Goal: Task Accomplishment & Management: Use online tool/utility

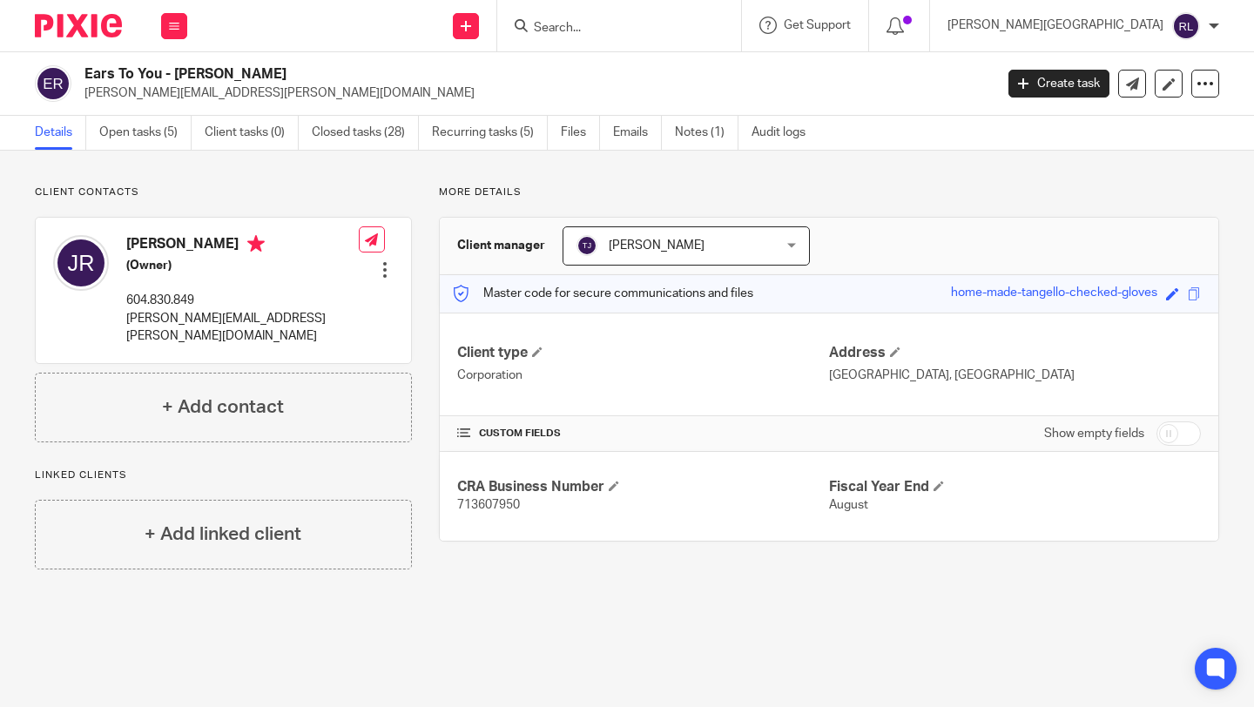
click at [739, 42] on div at bounding box center [619, 25] width 244 height 51
click at [689, 24] on input "Search" at bounding box center [610, 29] width 157 height 16
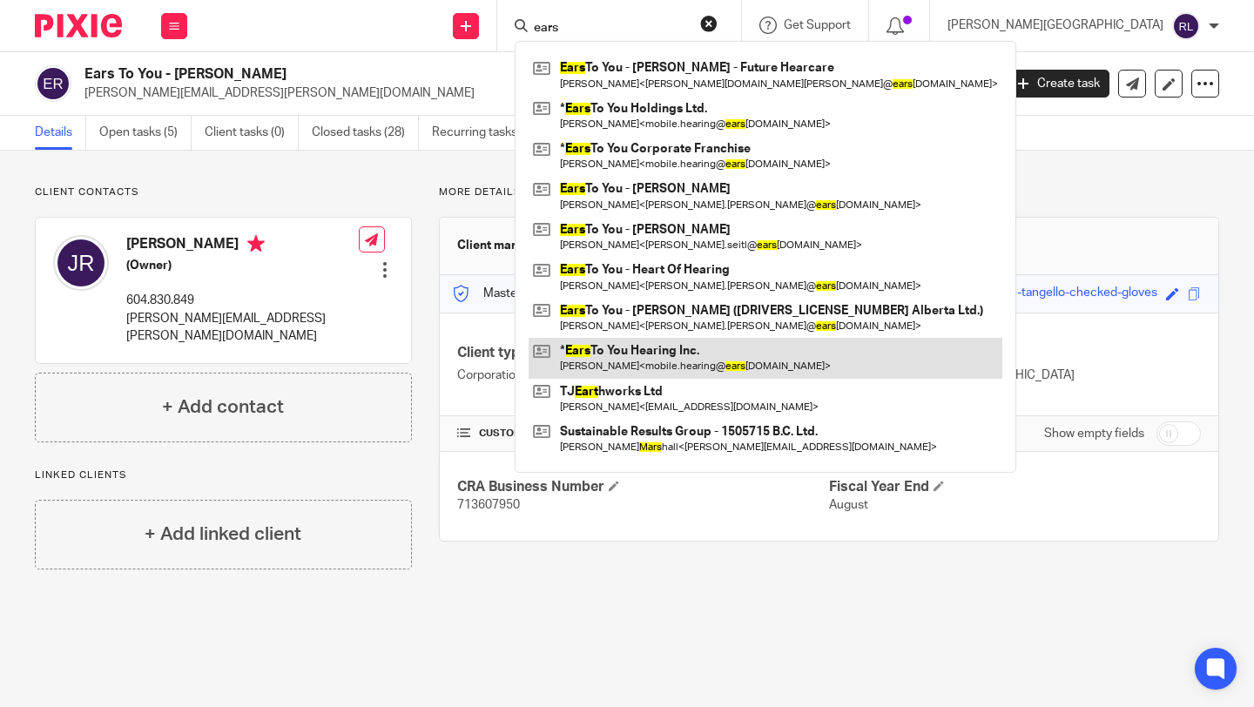
type input "ears"
click at [798, 347] on link at bounding box center [766, 358] width 474 height 40
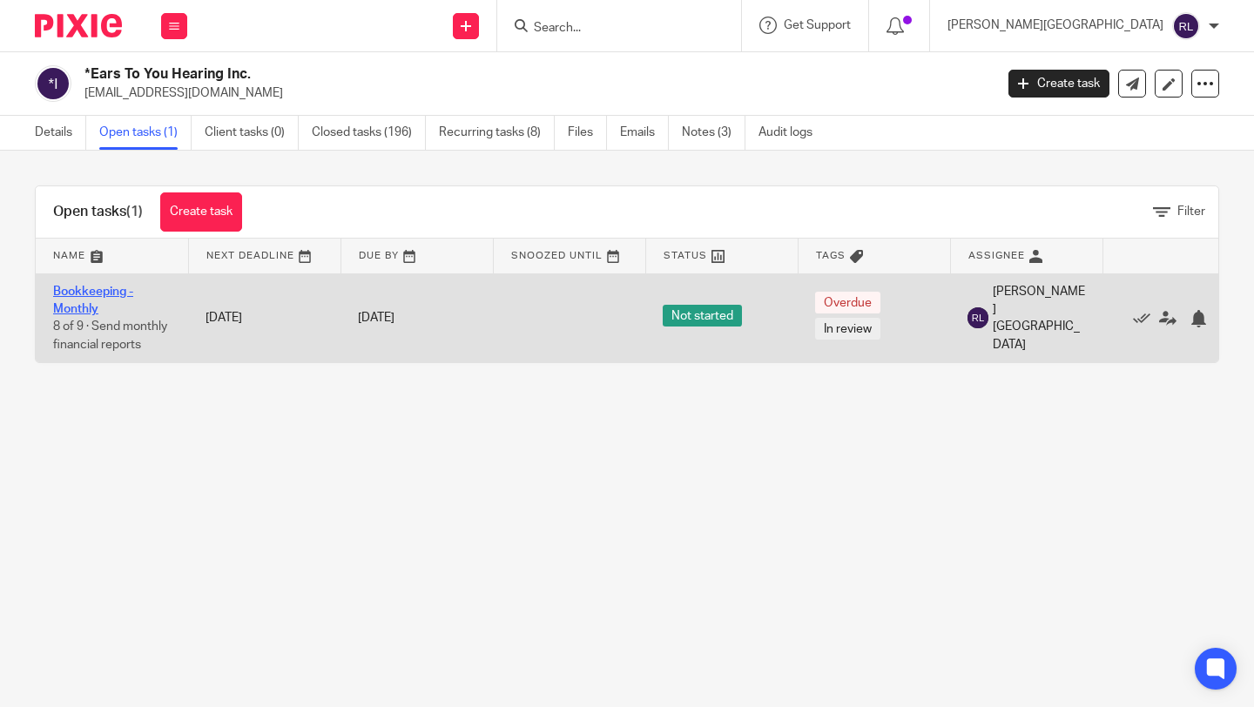
click at [70, 294] on link "Bookkeeping - Monthly" at bounding box center [93, 301] width 80 height 30
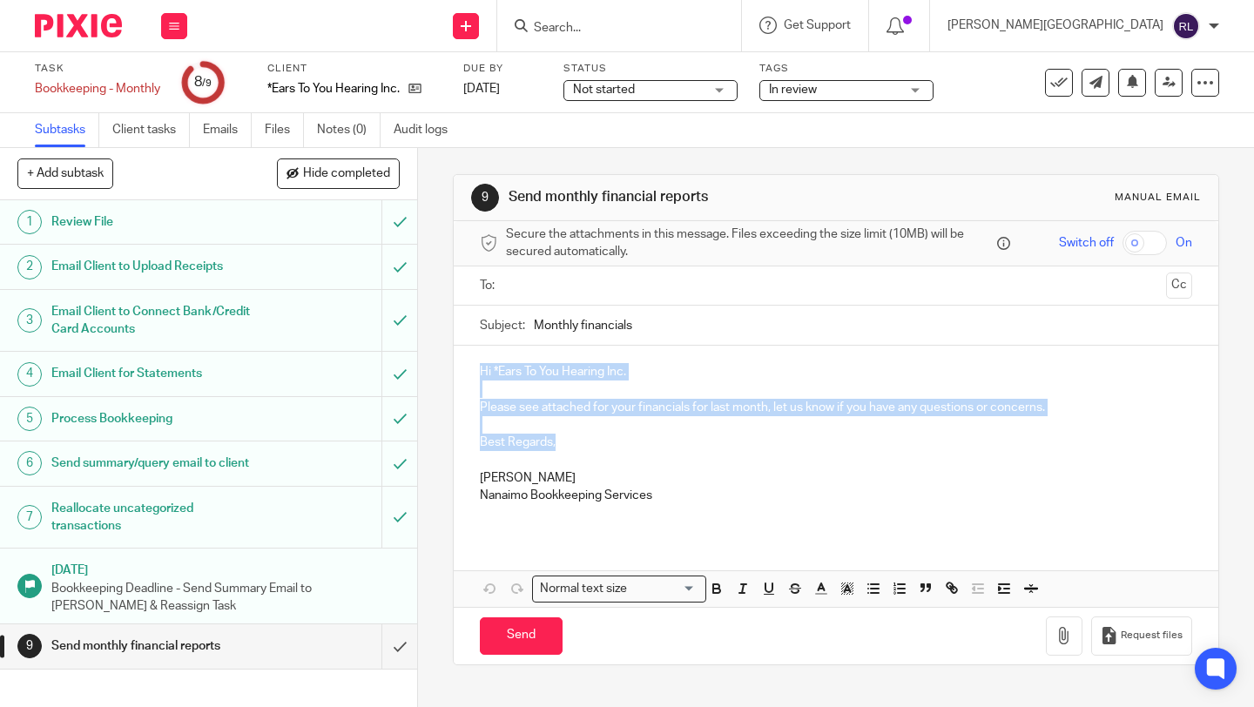
drag, startPoint x: 568, startPoint y: 444, endPoint x: 474, endPoint y: 369, distance: 120.3
click at [474, 369] on div "Hi *Ears To You Hearing Inc. Please see attached for your financials for last m…" at bounding box center [836, 440] width 765 height 189
copy div "Hi *Ears To You Hearing Inc. Please see attached for your financials for last m…"
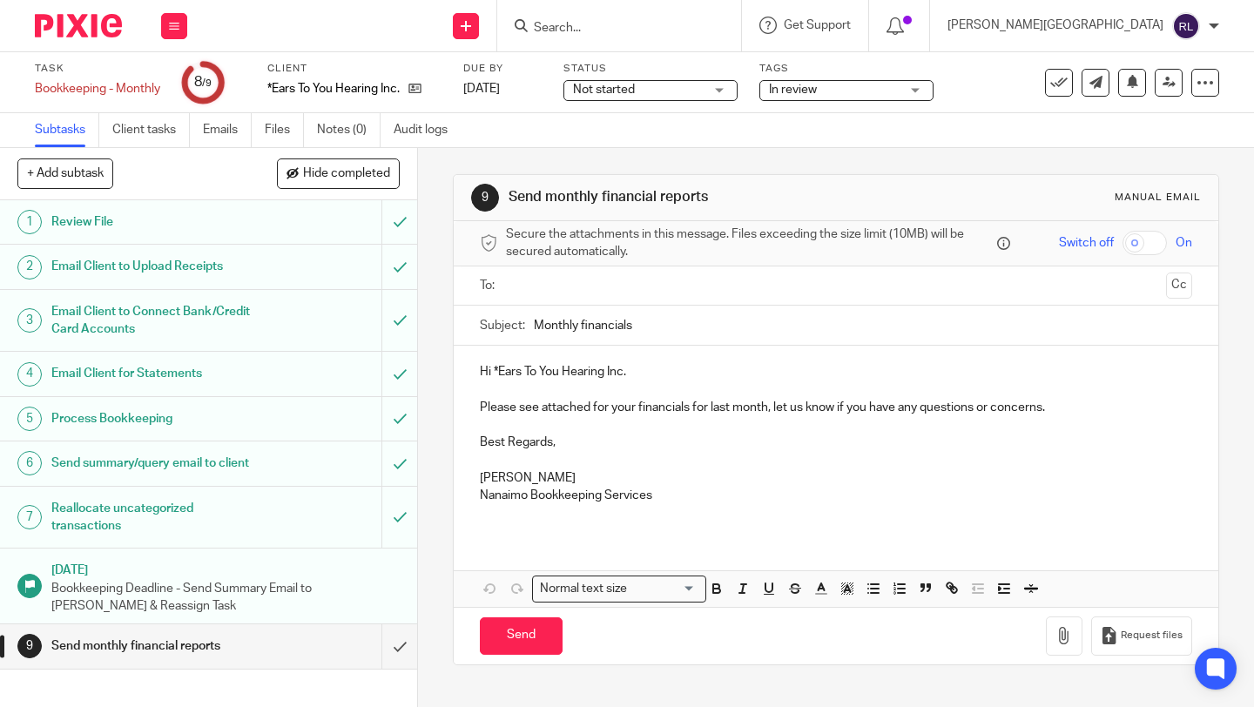
click at [536, 286] on input "text" at bounding box center [835, 286] width 647 height 20
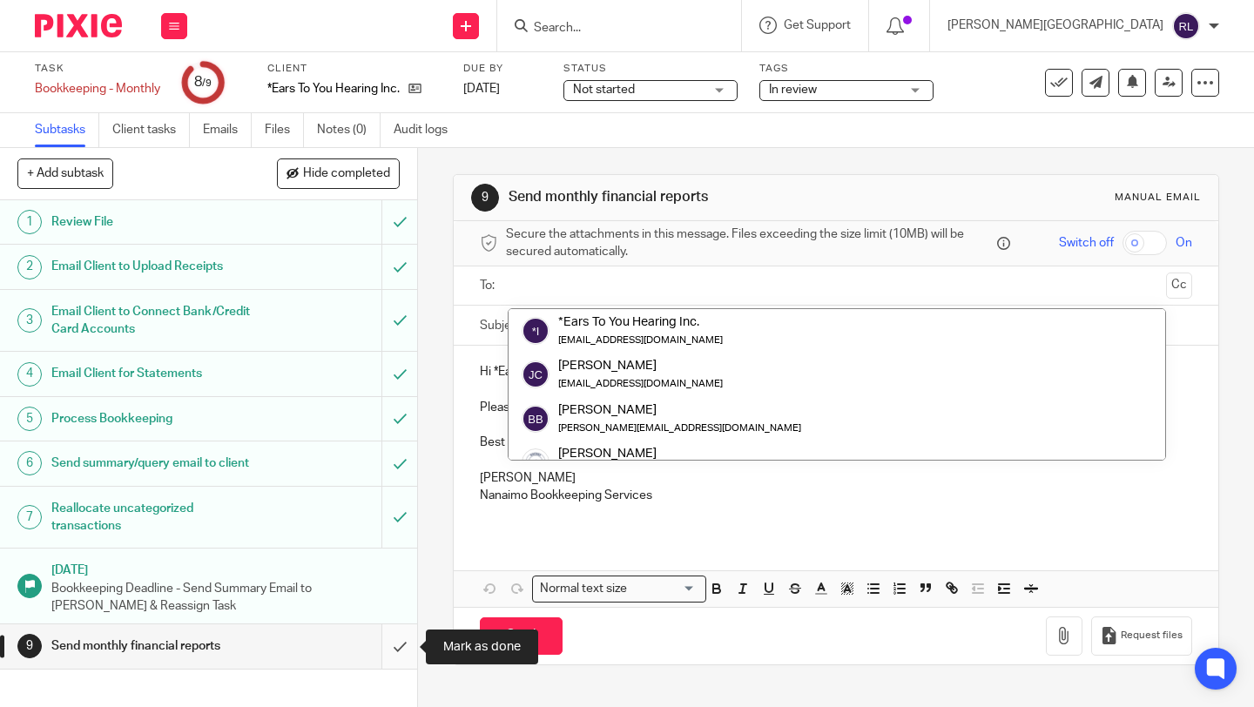
click at [392, 649] on input "submit" at bounding box center [208, 647] width 417 height 44
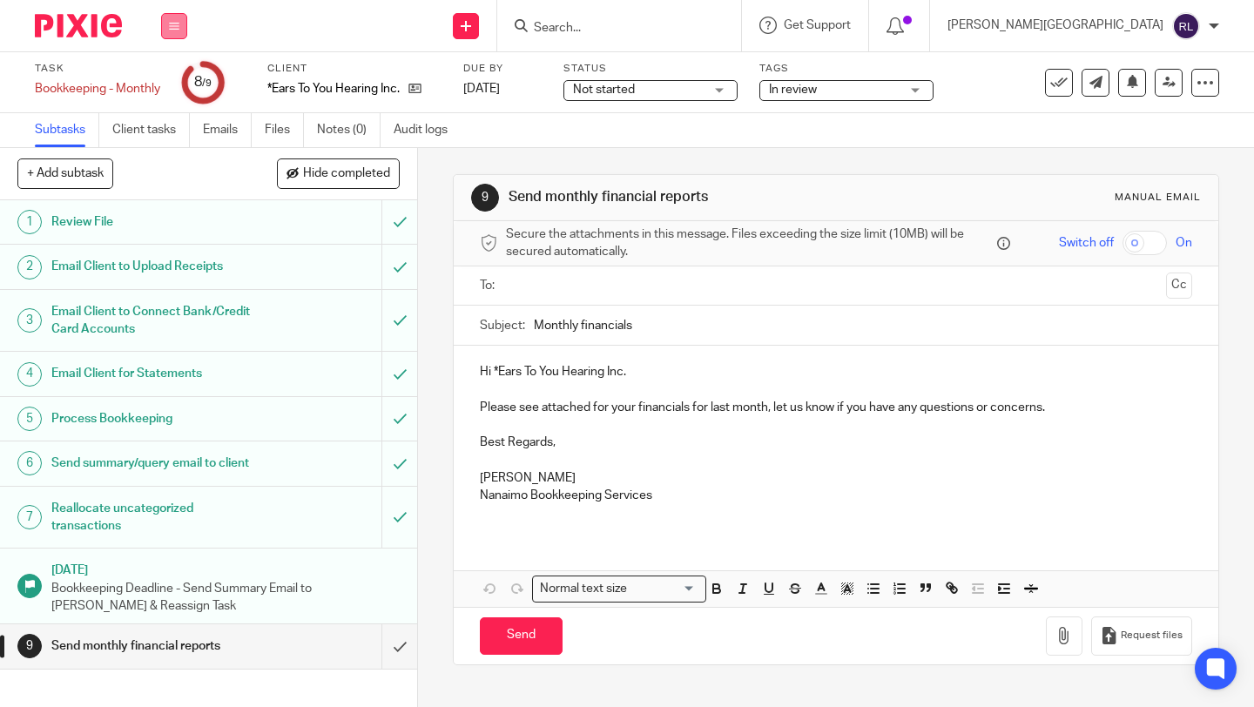
click at [169, 24] on icon at bounding box center [174, 26] width 10 height 10
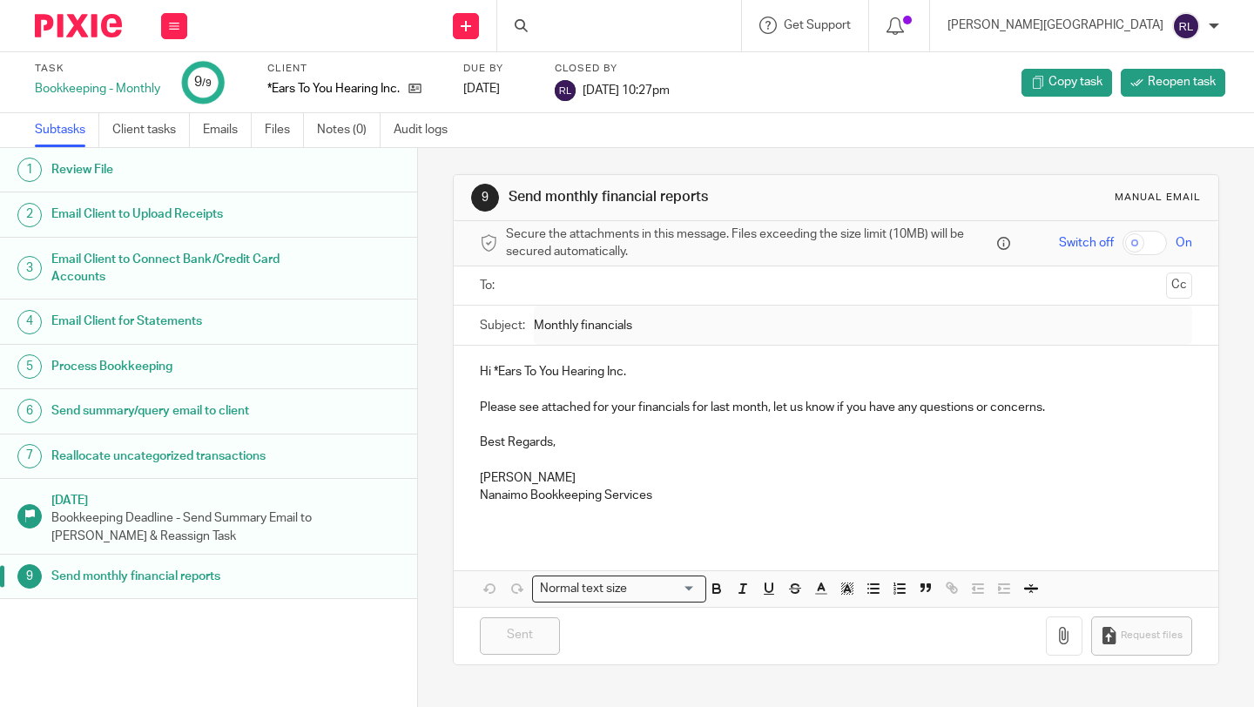
click at [110, 28] on img at bounding box center [78, 26] width 87 height 24
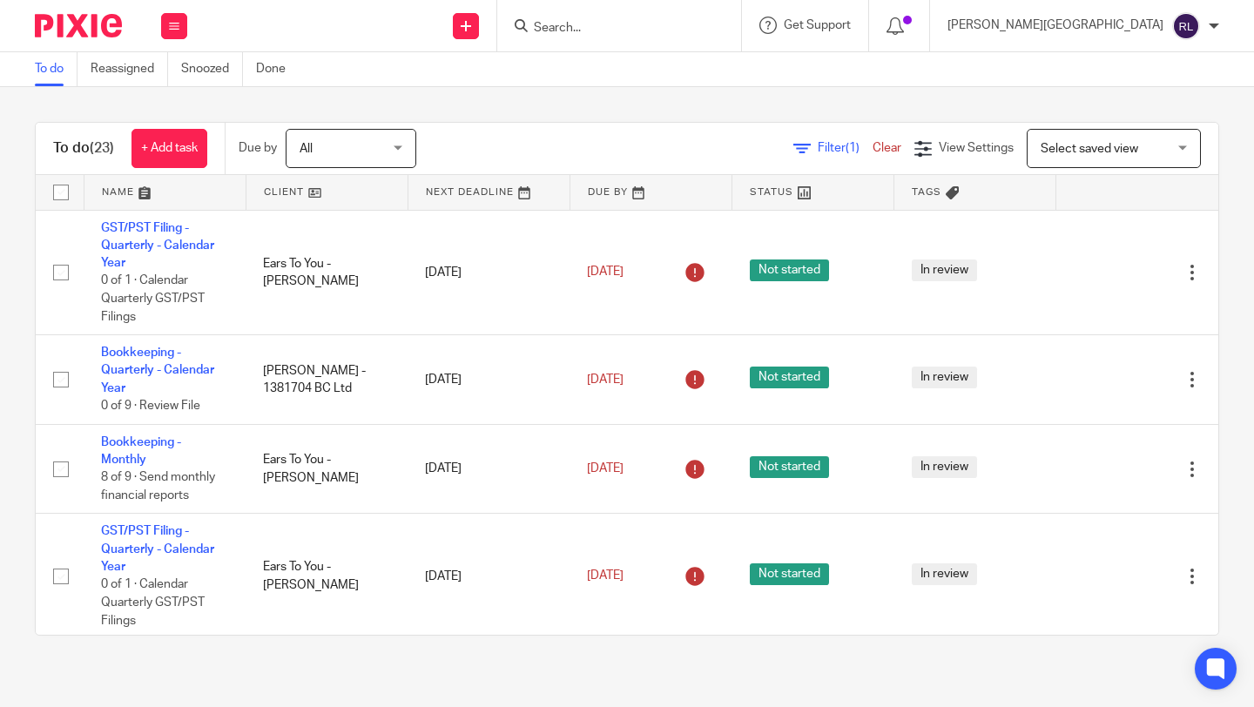
click at [313, 193] on link at bounding box center [327, 192] width 161 height 35
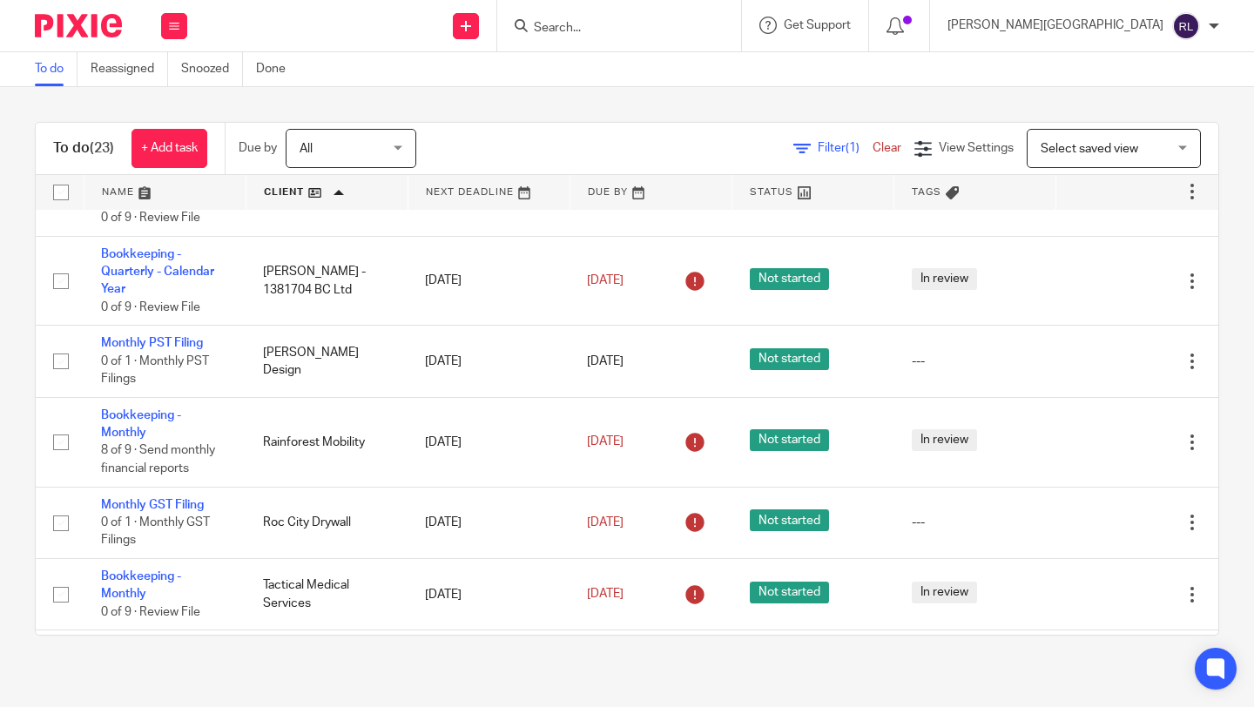
scroll to position [1401, 0]
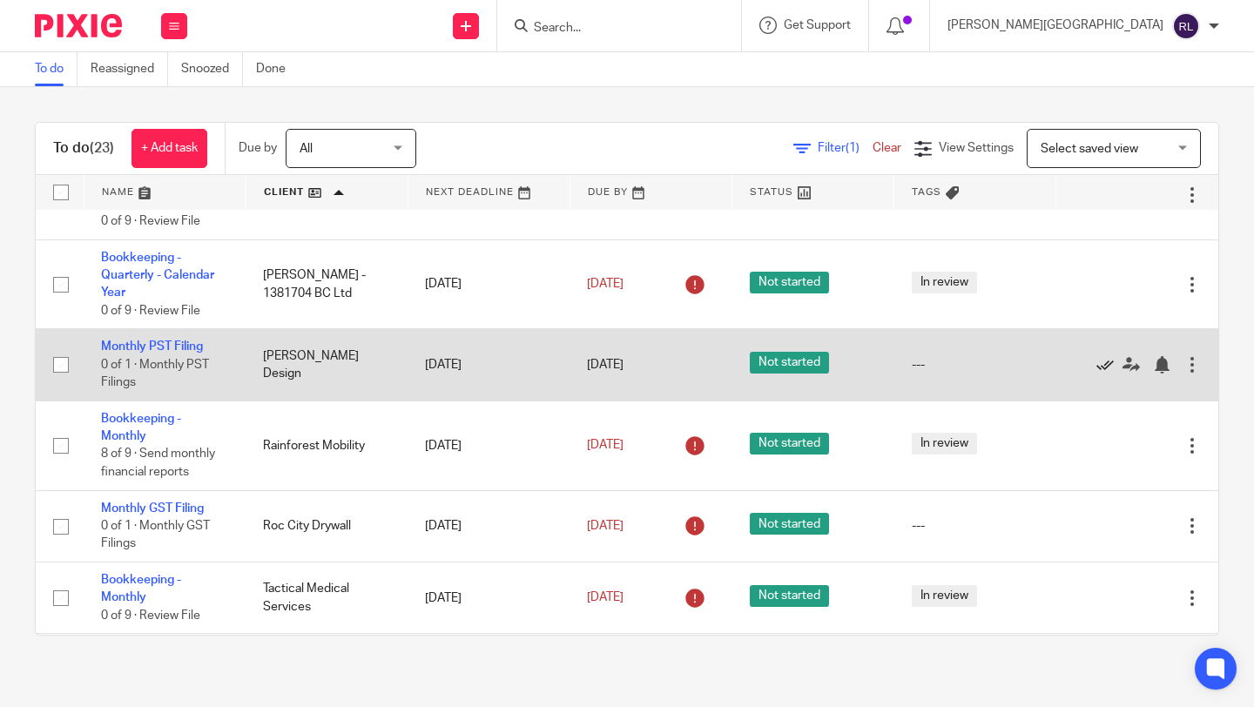
click at [1100, 374] on icon at bounding box center [1105, 364] width 17 height 17
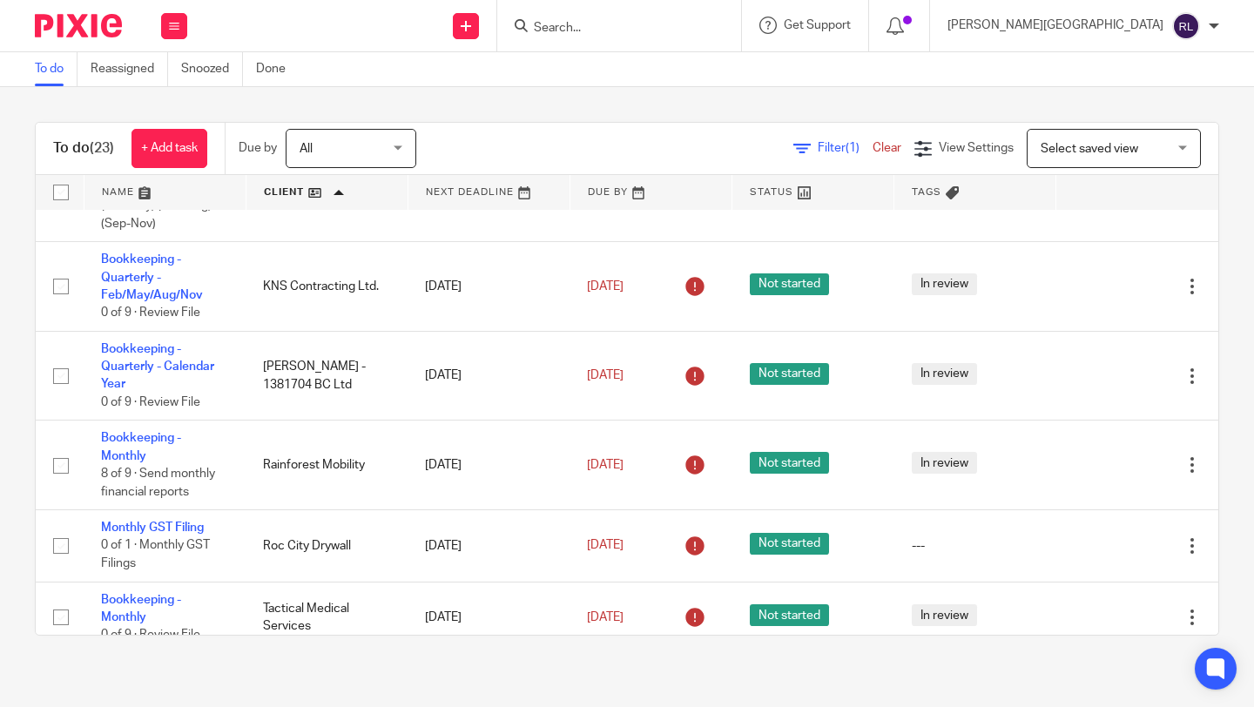
scroll to position [1310, 0]
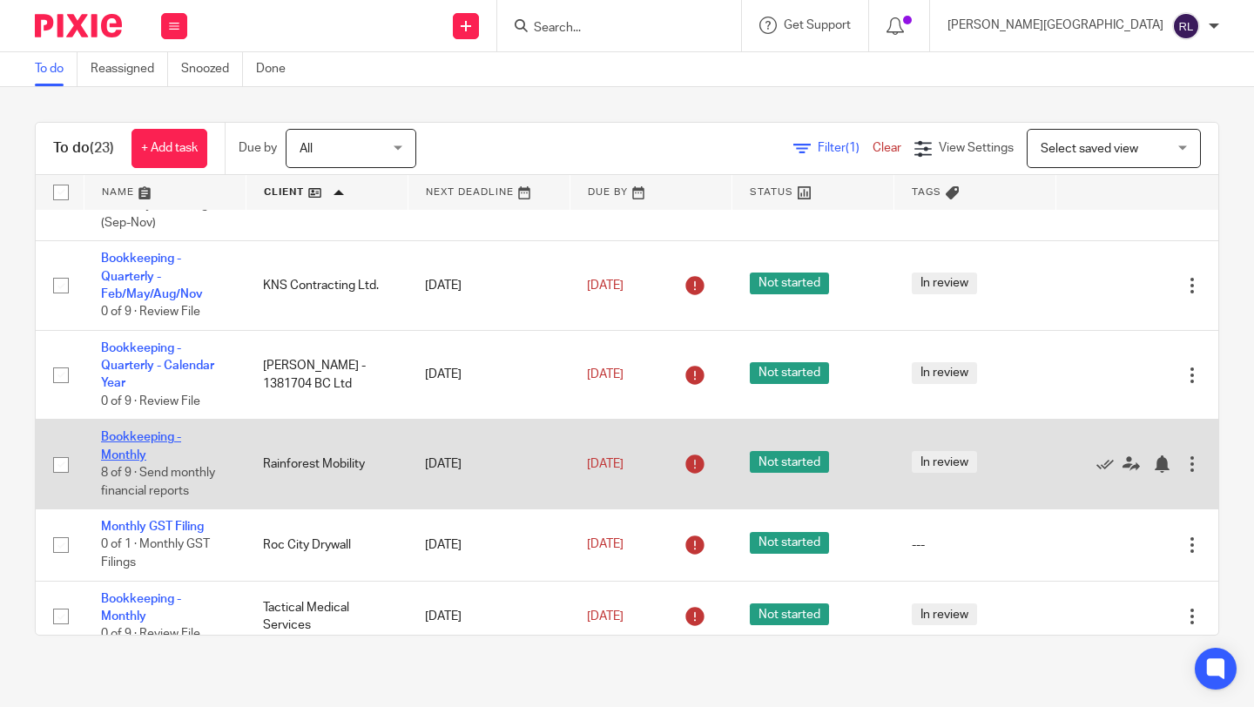
click at [146, 461] on link "Bookkeeping - Monthly" at bounding box center [141, 446] width 80 height 30
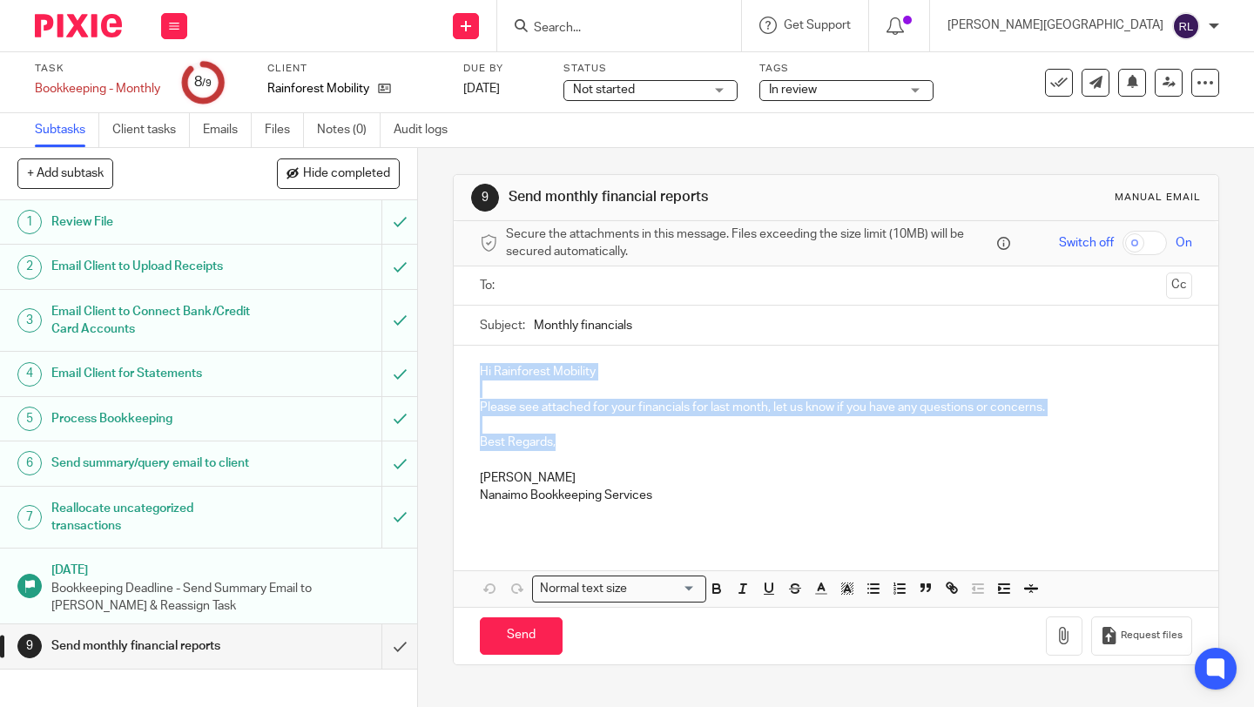
drag, startPoint x: 568, startPoint y: 439, endPoint x: 475, endPoint y: 375, distance: 112.8
click at [475, 375] on div "Hi Rainforest Mobility Please see attached for your financials for last month, …" at bounding box center [836, 440] width 765 height 189
copy div "Hi Rainforest Mobility Please see attached for your financials for last month, …"
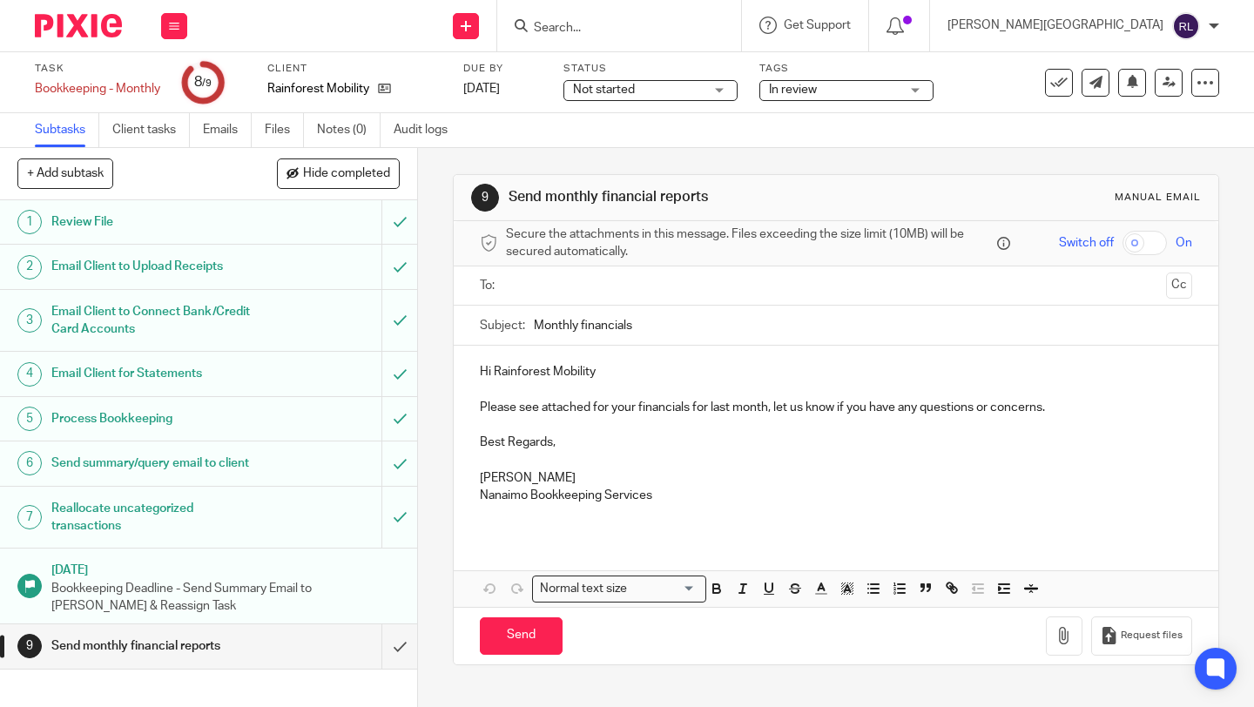
click at [588, 278] on input "text" at bounding box center [835, 286] width 647 height 20
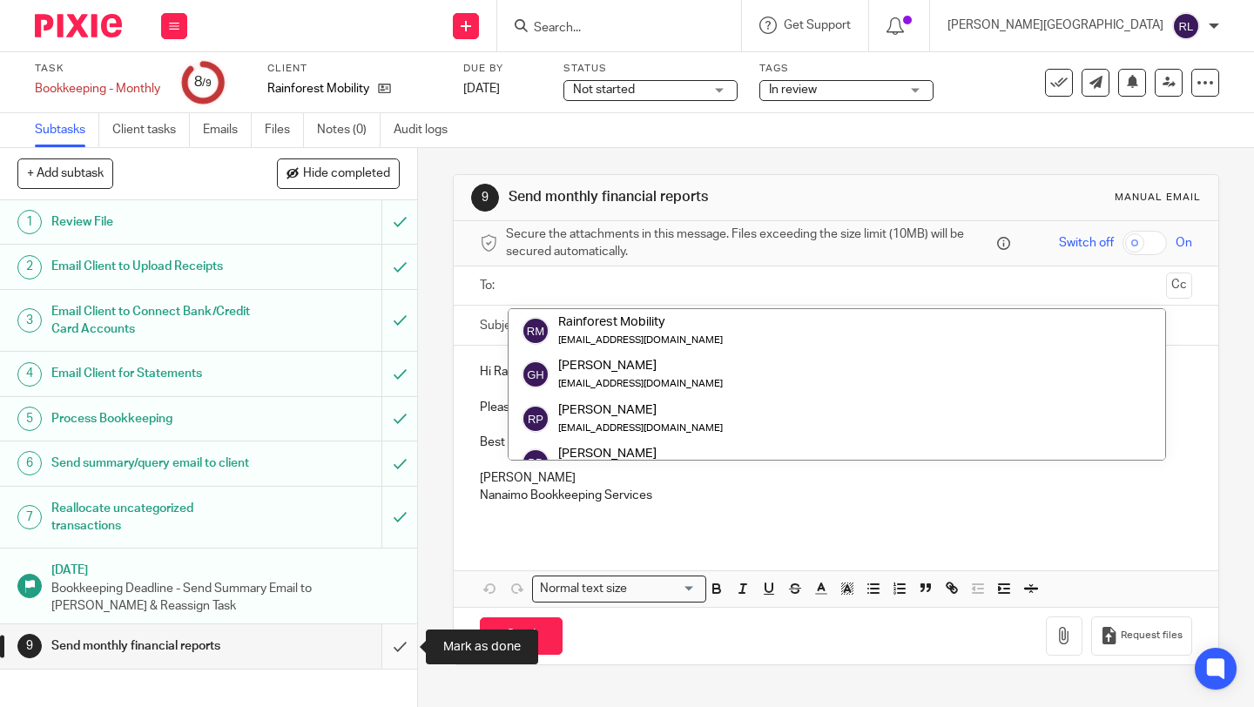
click at [394, 648] on input "submit" at bounding box center [208, 647] width 417 height 44
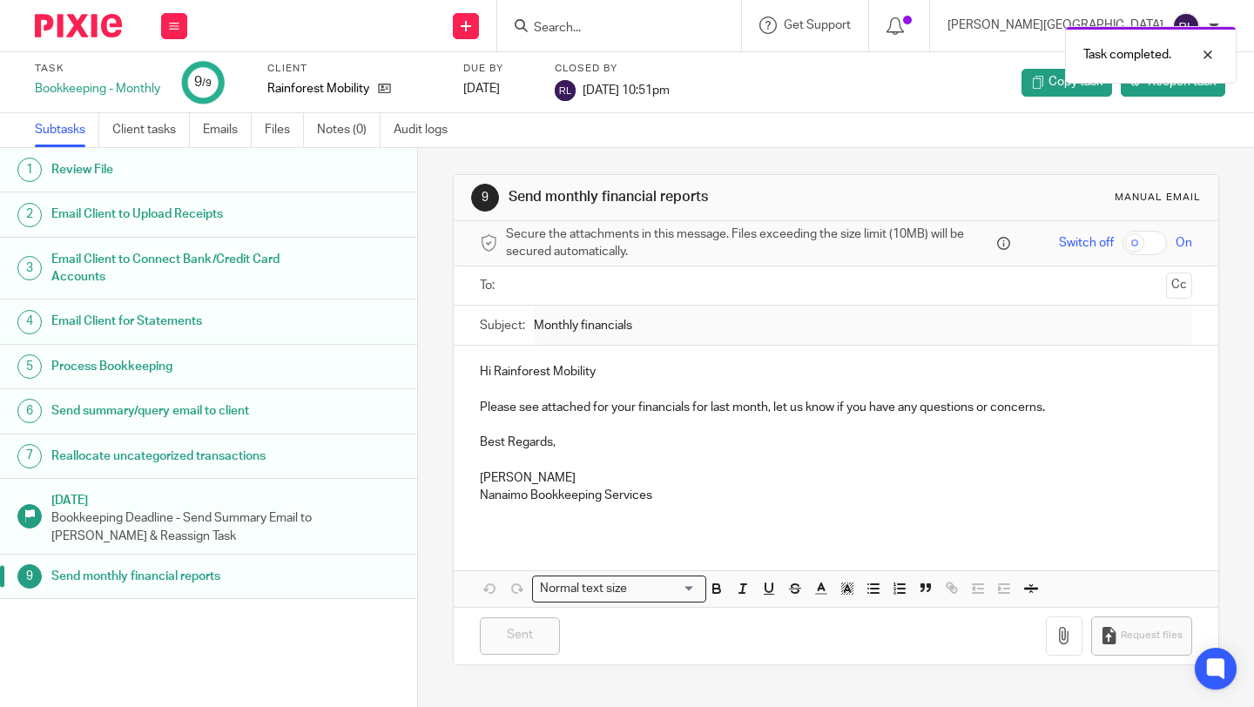
click at [102, 24] on img at bounding box center [78, 26] width 87 height 24
